Goal: Information Seeking & Learning: Learn about a topic

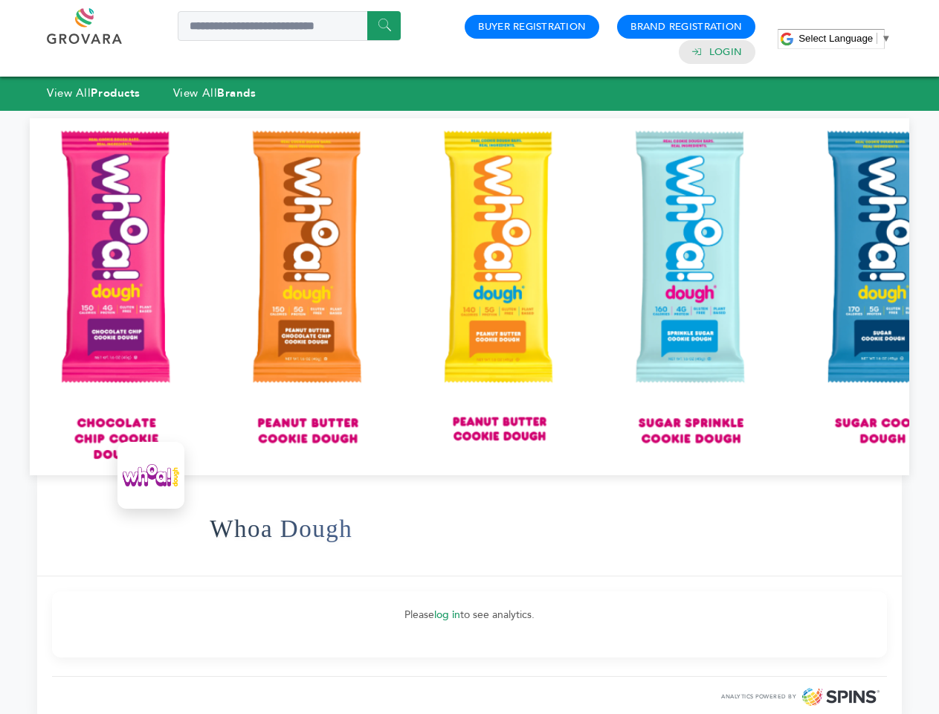
click at [845, 38] on span "Select Language" at bounding box center [836, 38] width 74 height 11
